Goal: Find specific page/section: Find specific page/section

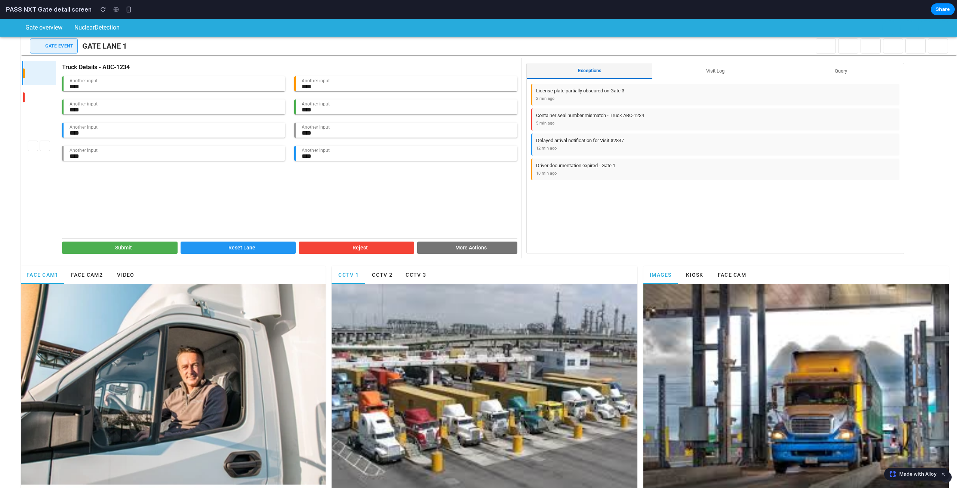
scroll to position [13, 0]
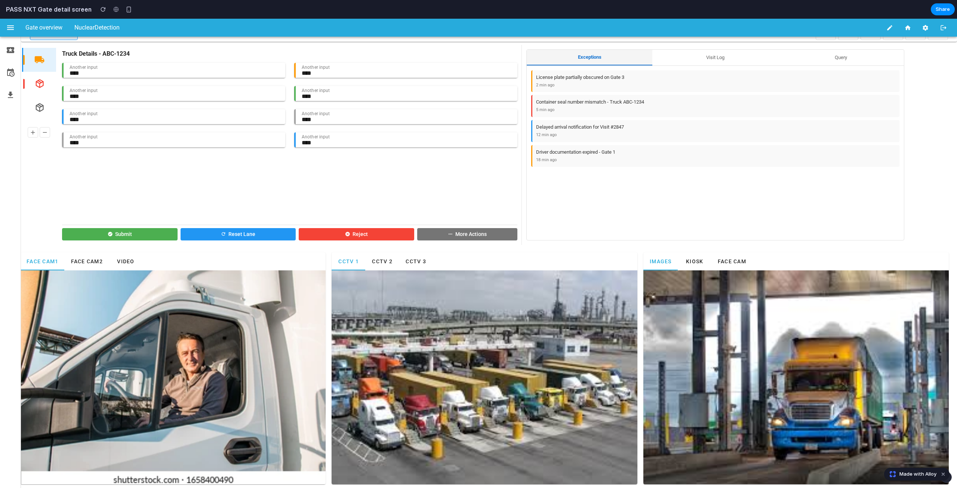
click at [387, 259] on span "CCTV 2" at bounding box center [382, 261] width 21 height 6
click at [417, 261] on span "CCTV 3" at bounding box center [415, 261] width 21 height 6
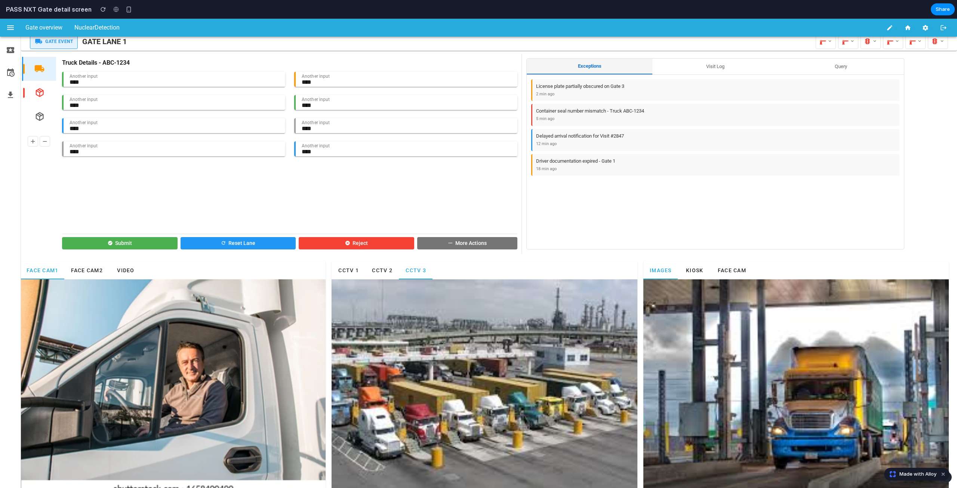
scroll to position [0, 0]
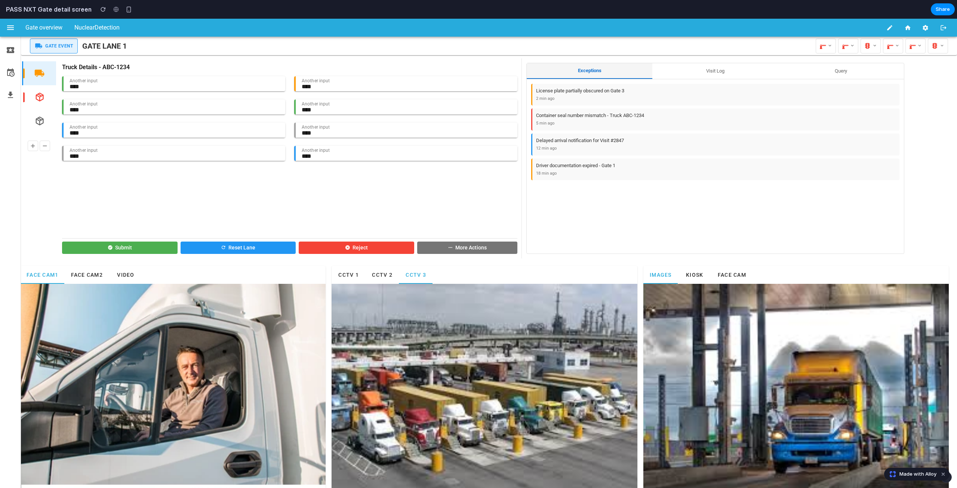
click at [701, 273] on button "Kiosk" at bounding box center [695, 275] width 34 height 18
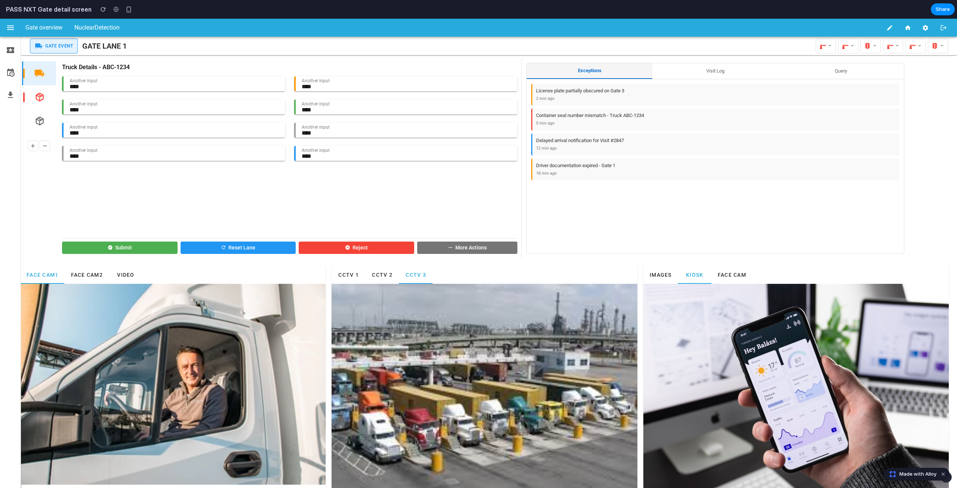
click at [739, 273] on span "Face Cam" at bounding box center [731, 275] width 29 height 6
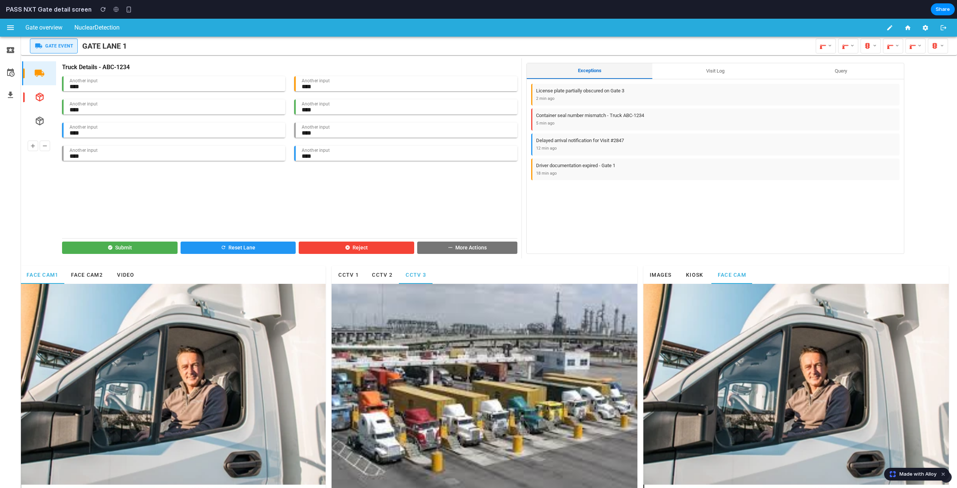
click at [697, 273] on span "Kiosk" at bounding box center [695, 275] width 18 height 6
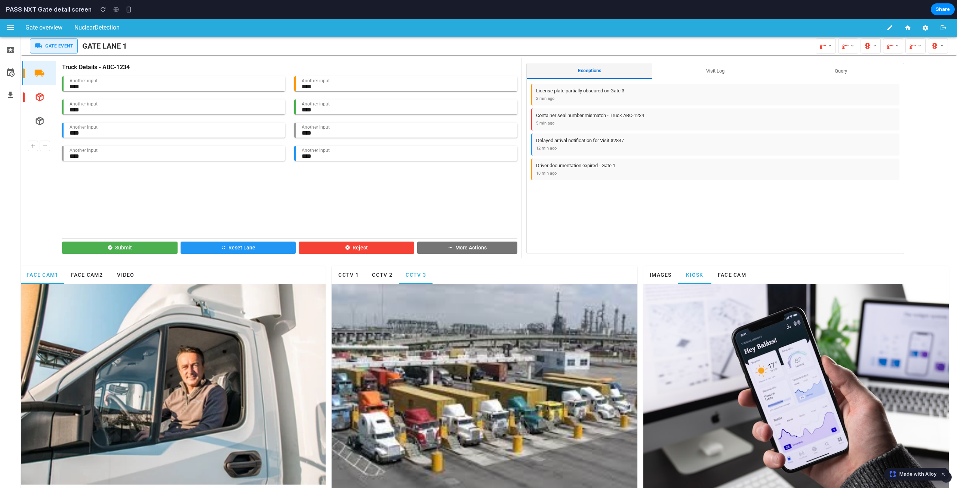
click at [721, 273] on span "Face Cam" at bounding box center [731, 275] width 29 height 6
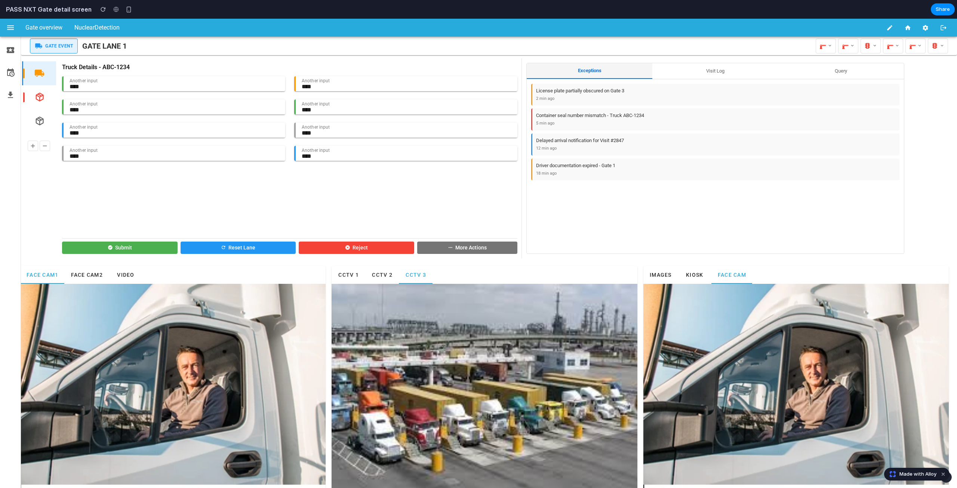
click at [653, 274] on span "Images" at bounding box center [660, 275] width 22 height 6
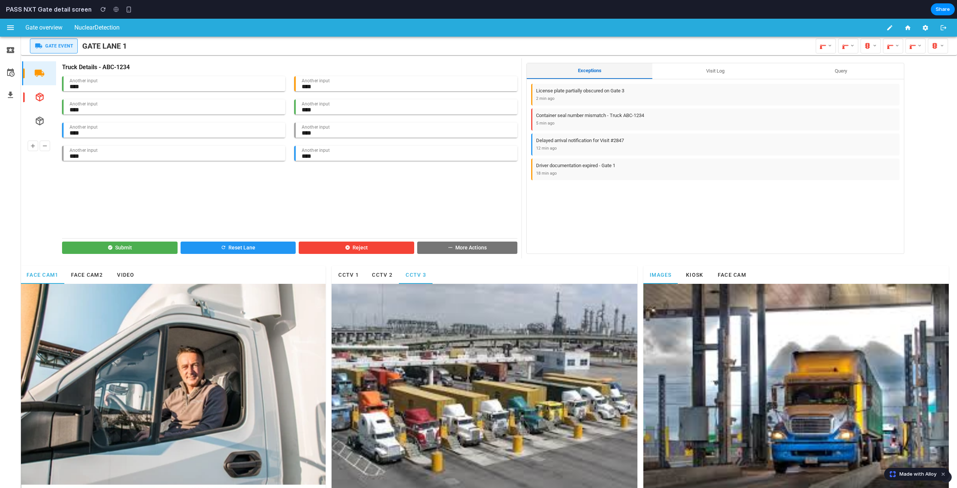
click at [81, 270] on button "Face Cam2" at bounding box center [86, 275] width 44 height 18
click at [132, 274] on span "Video" at bounding box center [126, 275] width 18 height 6
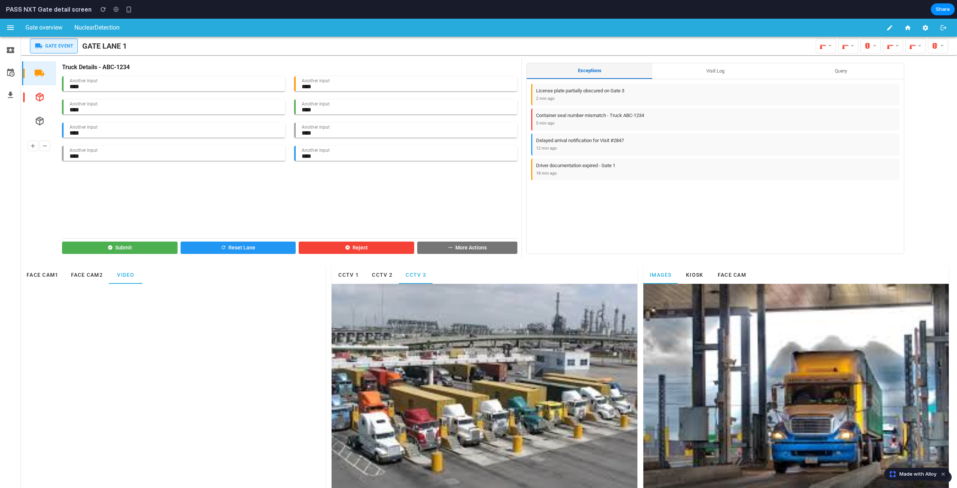
click at [117, 86] on Plate "****" at bounding box center [175, 83] width 222 height 15
click at [696, 71] on button "Visit Log" at bounding box center [715, 71] width 126 height 16
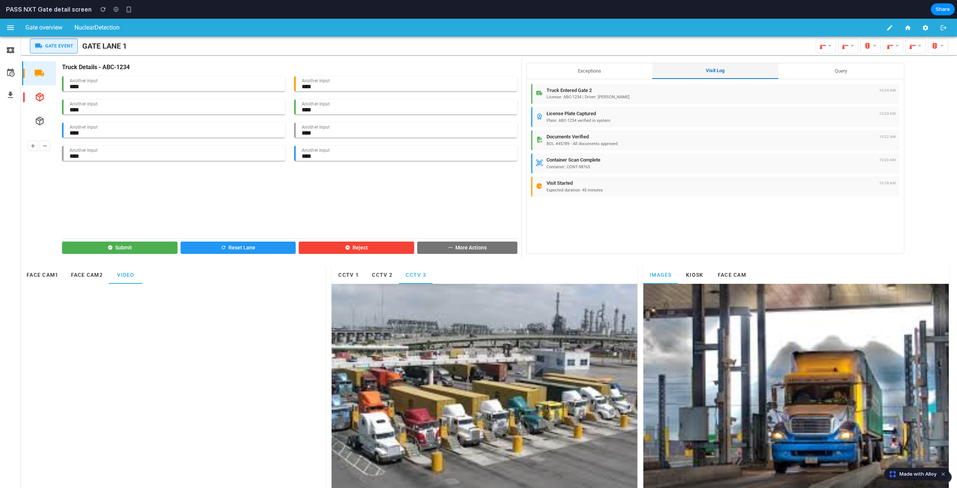
click at [847, 71] on button "Query" at bounding box center [841, 71] width 126 height 16
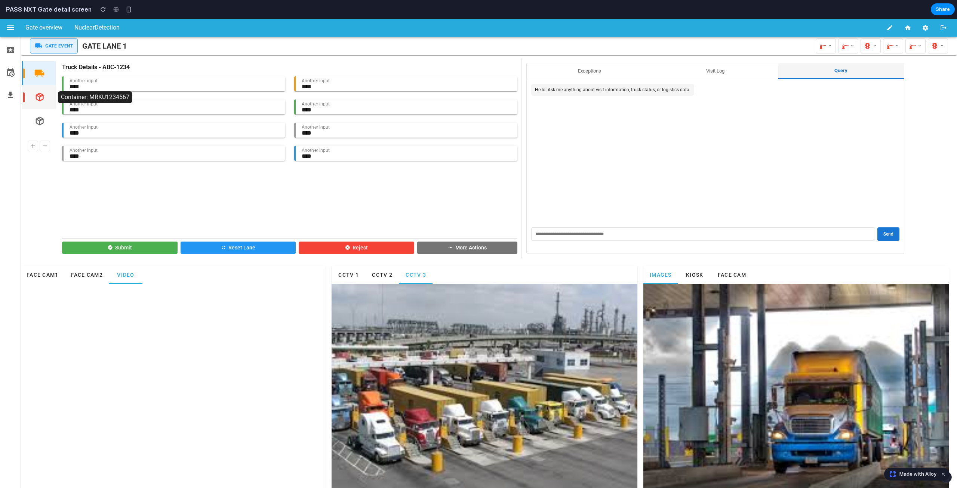
click at [41, 102] on icon "button" at bounding box center [39, 97] width 10 height 10
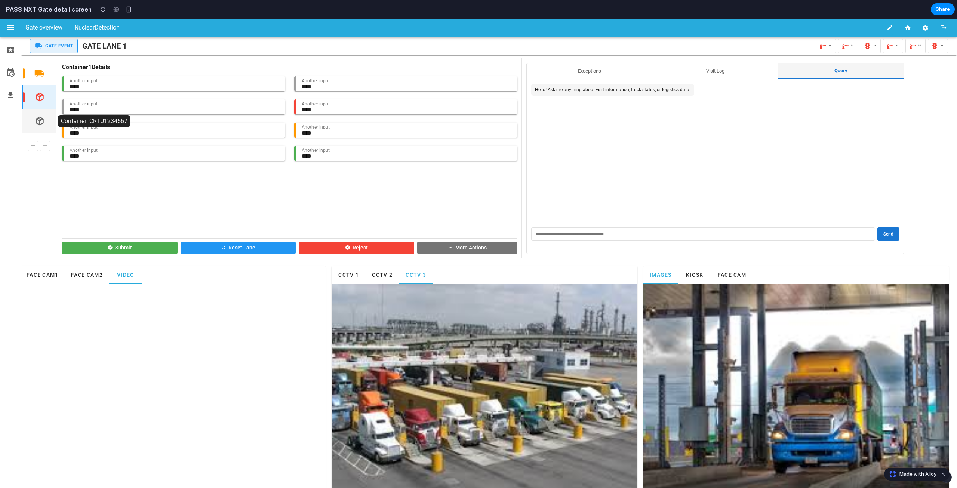
click at [40, 117] on icon "button" at bounding box center [39, 121] width 10 height 10
click at [44, 73] on icon "button" at bounding box center [39, 73] width 10 height 10
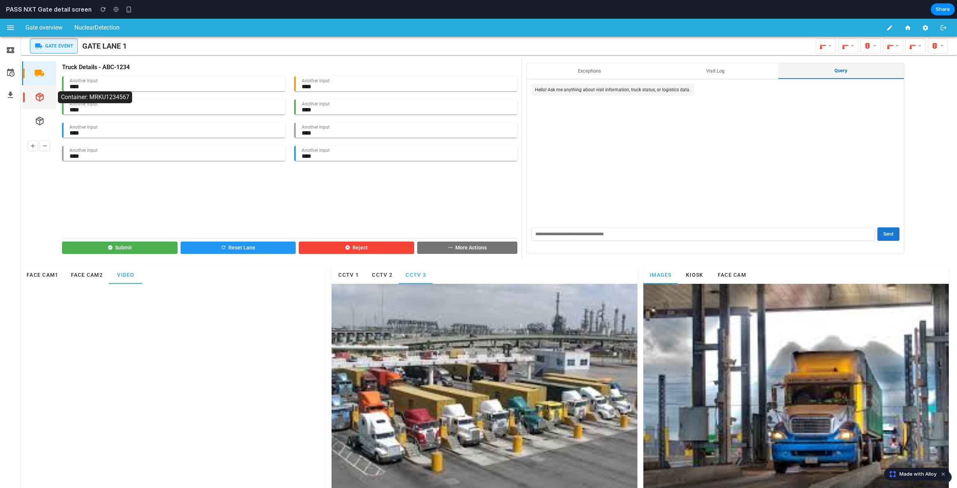
click at [42, 103] on button "button" at bounding box center [39, 97] width 21 height 21
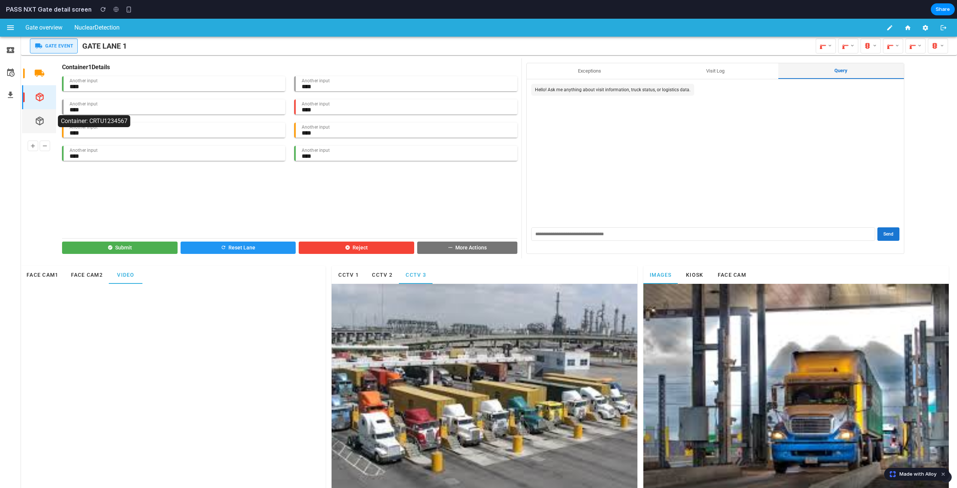
click at [40, 120] on icon "button" at bounding box center [39, 121] width 10 height 10
click at [850, 47] on icon at bounding box center [852, 46] width 5 height 8
click at [864, 47] on div at bounding box center [478, 253] width 957 height 469
click at [864, 46] on icon at bounding box center [867, 45] width 7 height 11
click at [924, 127] on div at bounding box center [478, 253] width 957 height 469
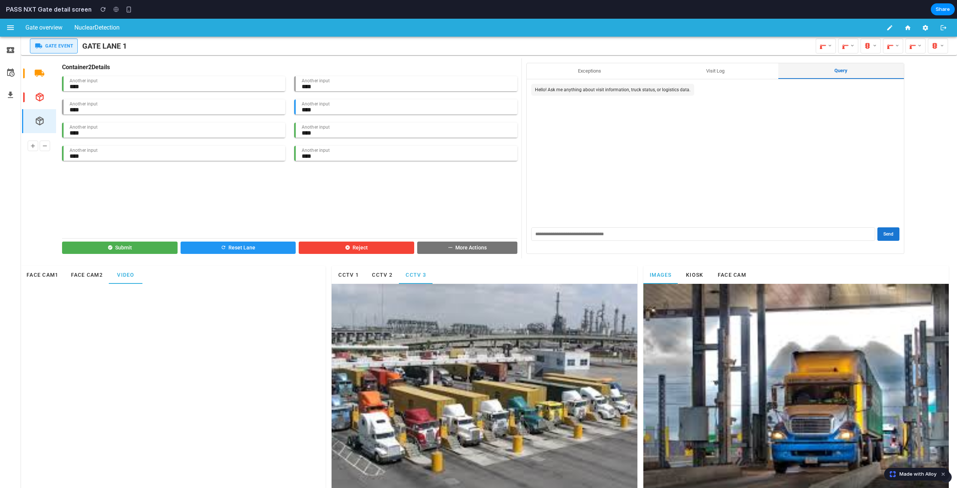
click at [100, 47] on h2 "GATE LANE 1" at bounding box center [104, 45] width 44 height 11
